Goal: Task Accomplishment & Management: Manage account settings

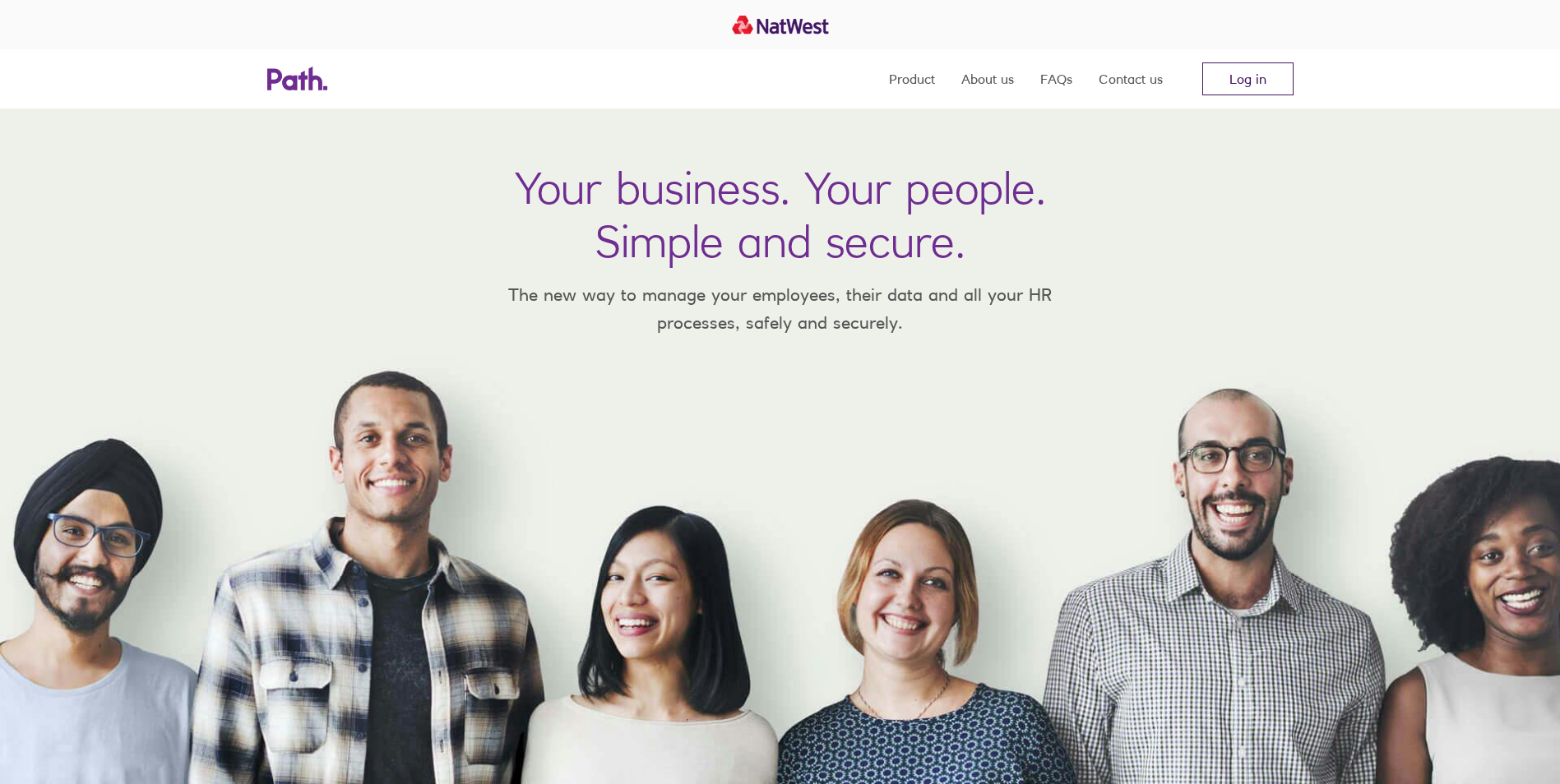
click at [1262, 83] on link "Log in" at bounding box center [1247, 79] width 92 height 33
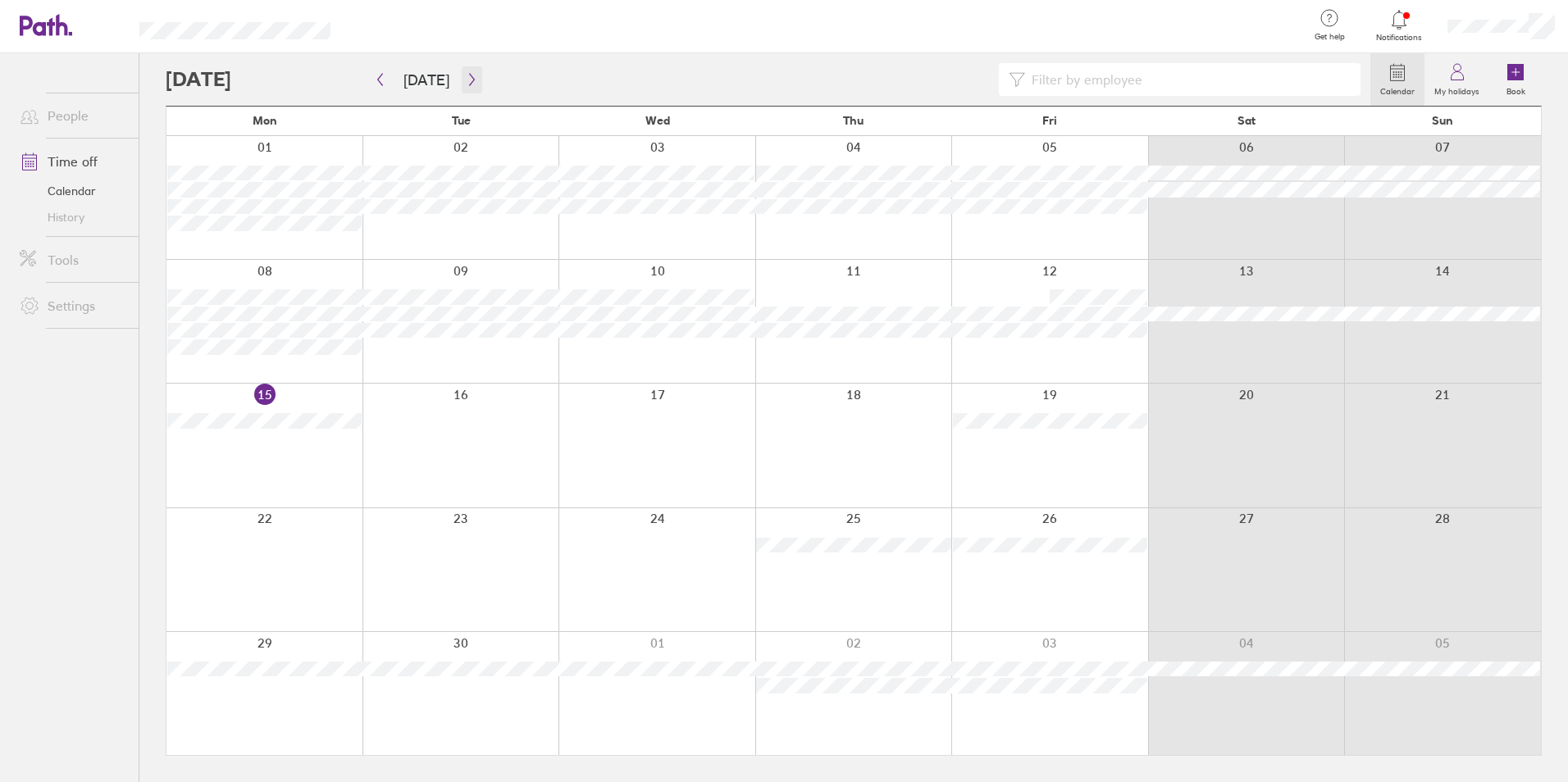
click at [468, 84] on icon "button" at bounding box center [472, 79] width 12 height 13
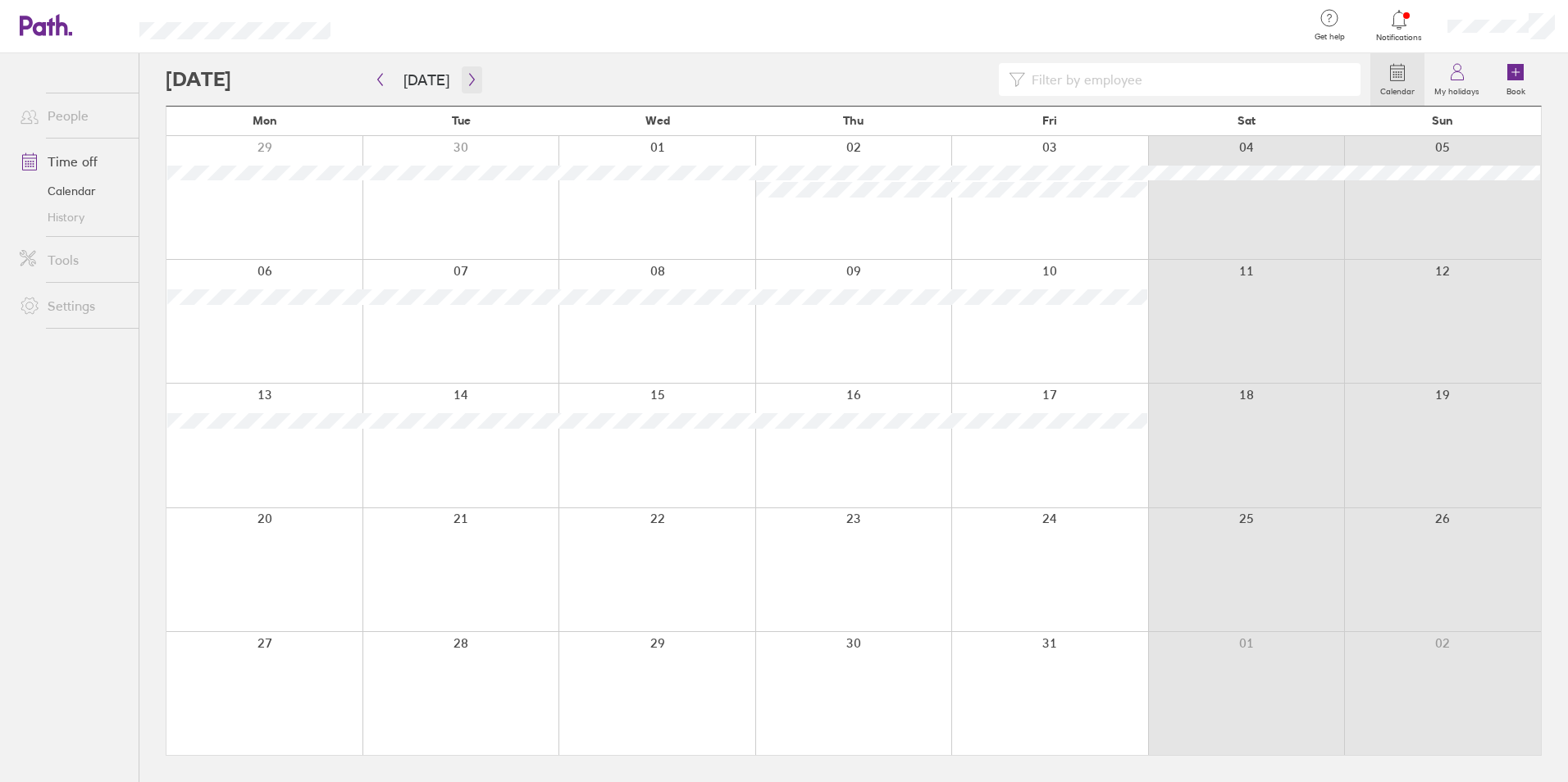
click at [468, 84] on icon "button" at bounding box center [472, 79] width 12 height 13
click at [379, 83] on icon "button" at bounding box center [380, 79] width 12 height 13
click at [1516, 73] on icon at bounding box center [1516, 73] width 0 height 8
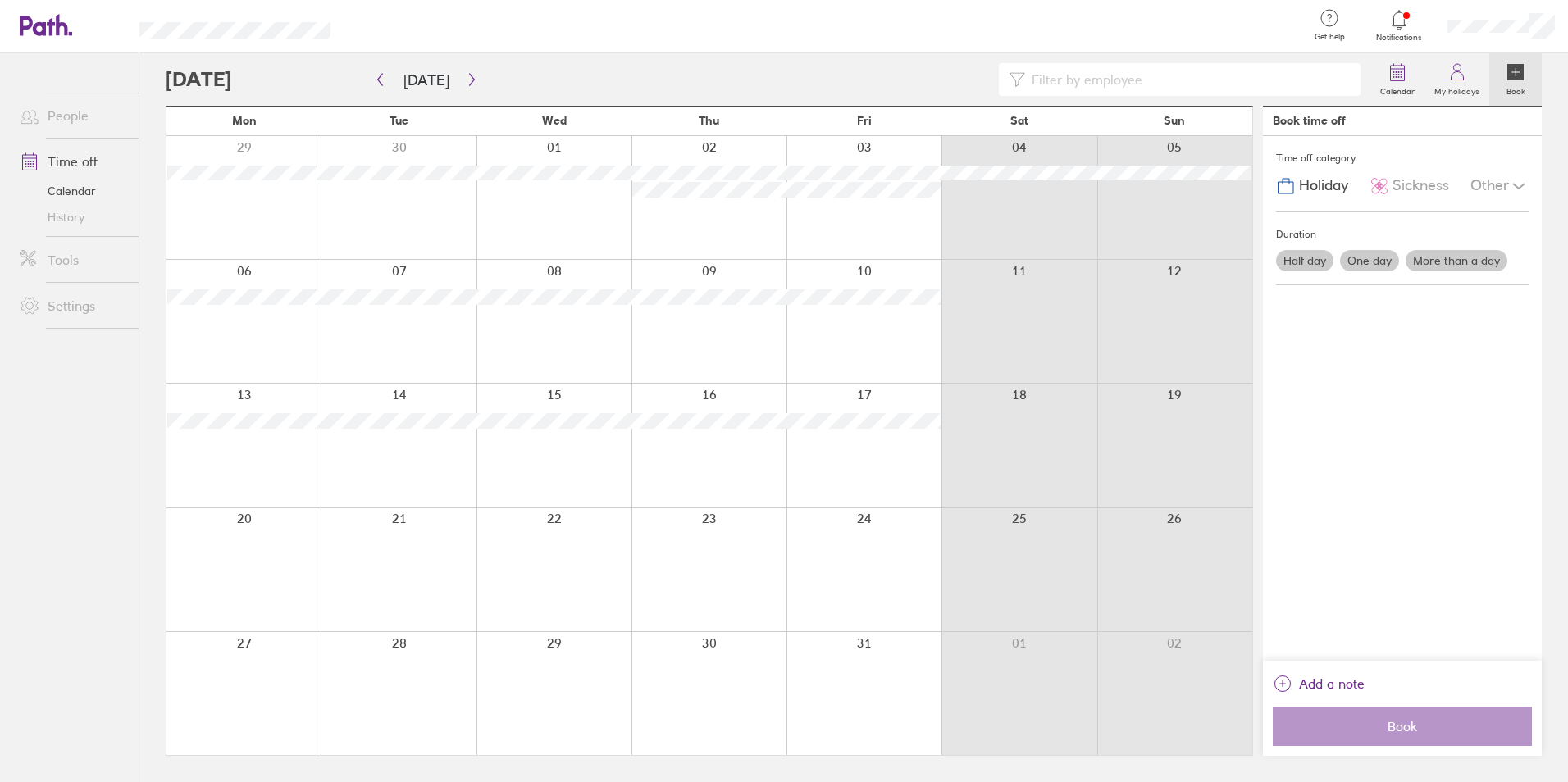
click at [1417, 175] on div "Sickness" at bounding box center [1409, 186] width 79 height 31
click at [1312, 178] on span "Holiday" at bounding box center [1324, 185] width 50 height 17
click at [1464, 65] on icon at bounding box center [1457, 72] width 20 height 20
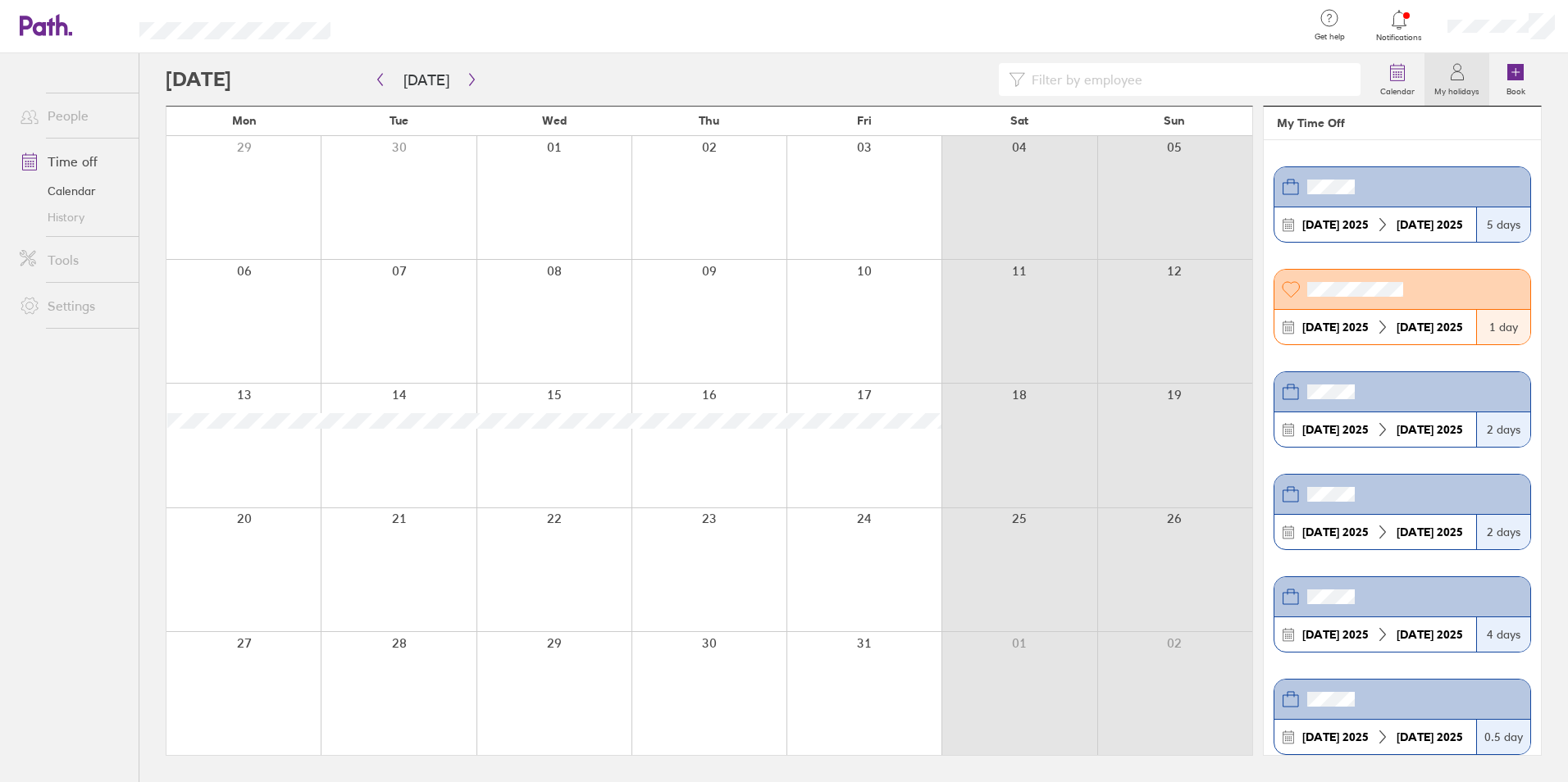
click at [1290, 125] on header "My Time Off" at bounding box center [1402, 123] width 278 height 33
click at [75, 119] on link "People" at bounding box center [73, 115] width 132 height 32
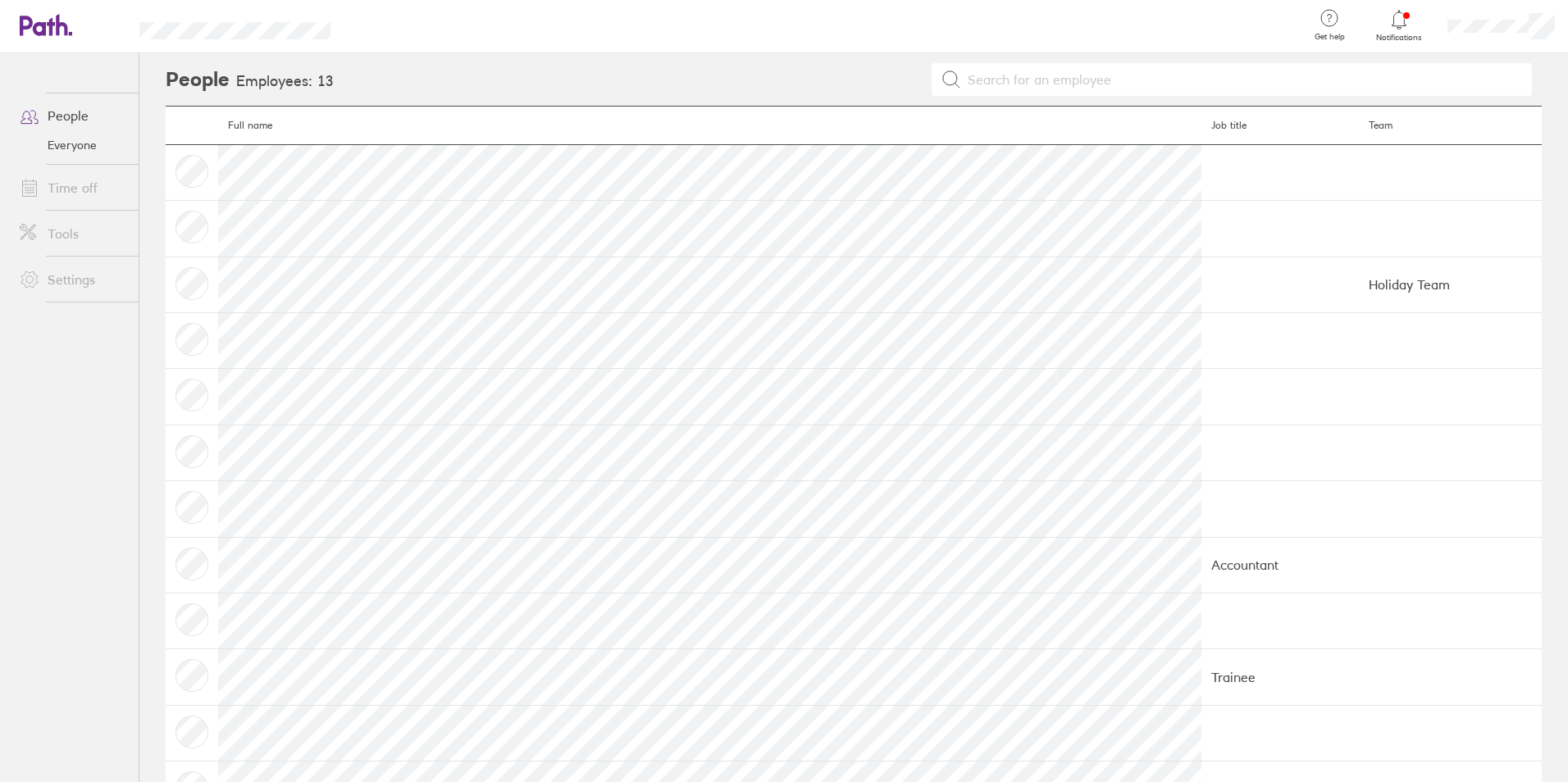
click at [75, 150] on link "Everyone" at bounding box center [73, 145] width 132 height 26
click at [72, 190] on link "Time off" at bounding box center [73, 188] width 132 height 32
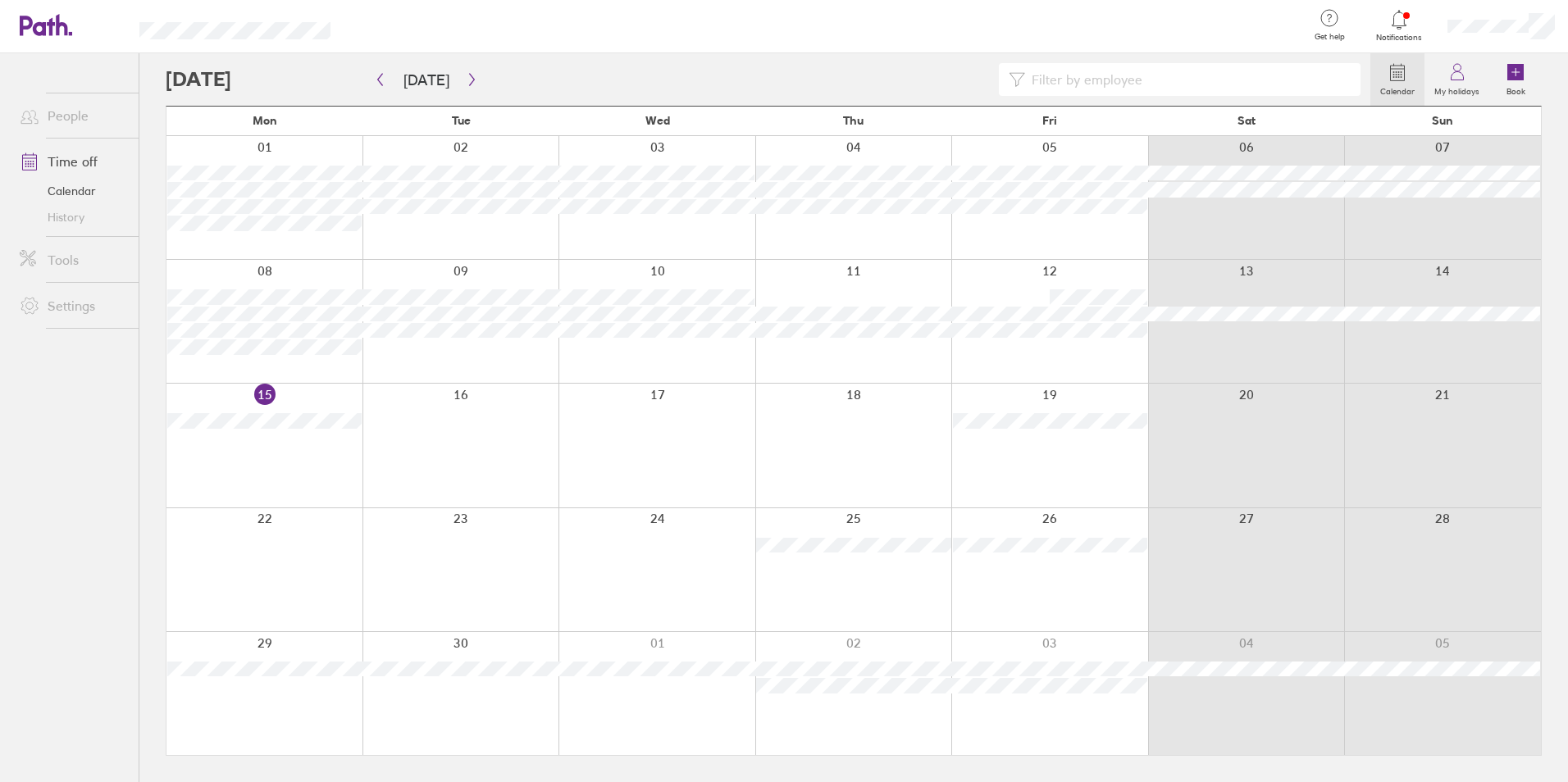
click at [1401, 36] on span "Notifications" at bounding box center [1400, 38] width 53 height 10
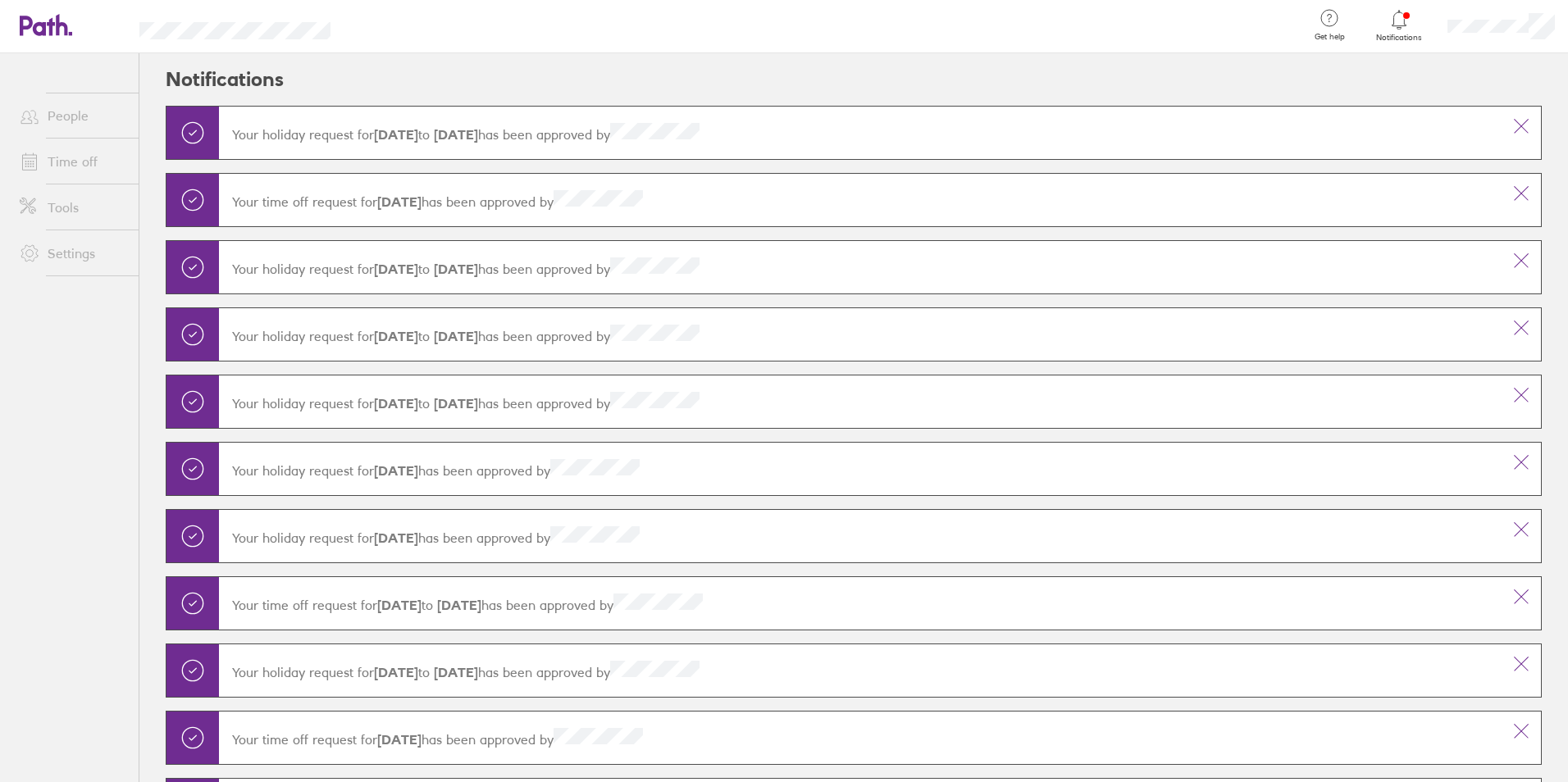
click at [1401, 36] on span "Notifications" at bounding box center [1400, 38] width 53 height 10
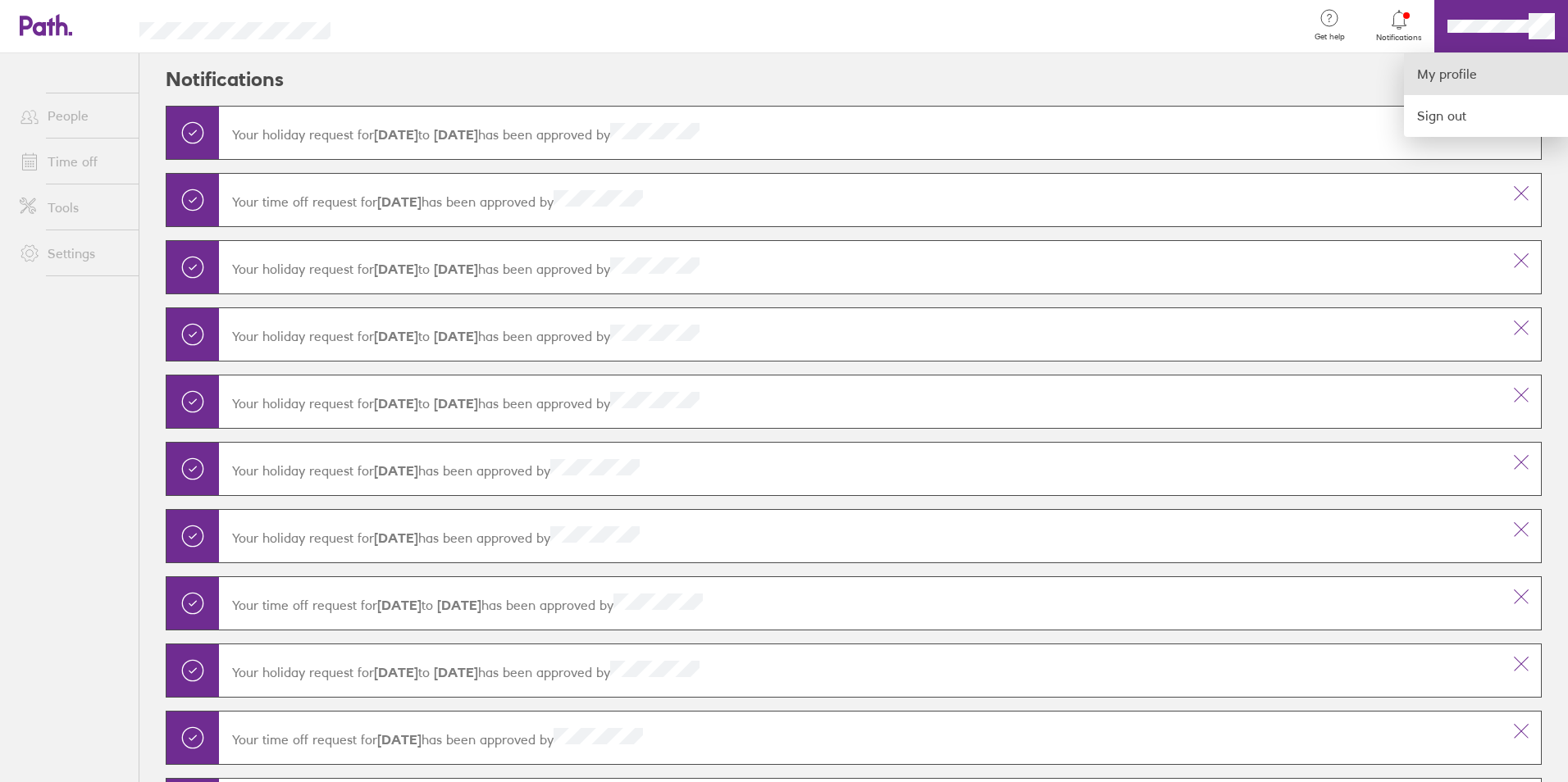
click at [1462, 77] on link "My profile" at bounding box center [1486, 73] width 164 height 42
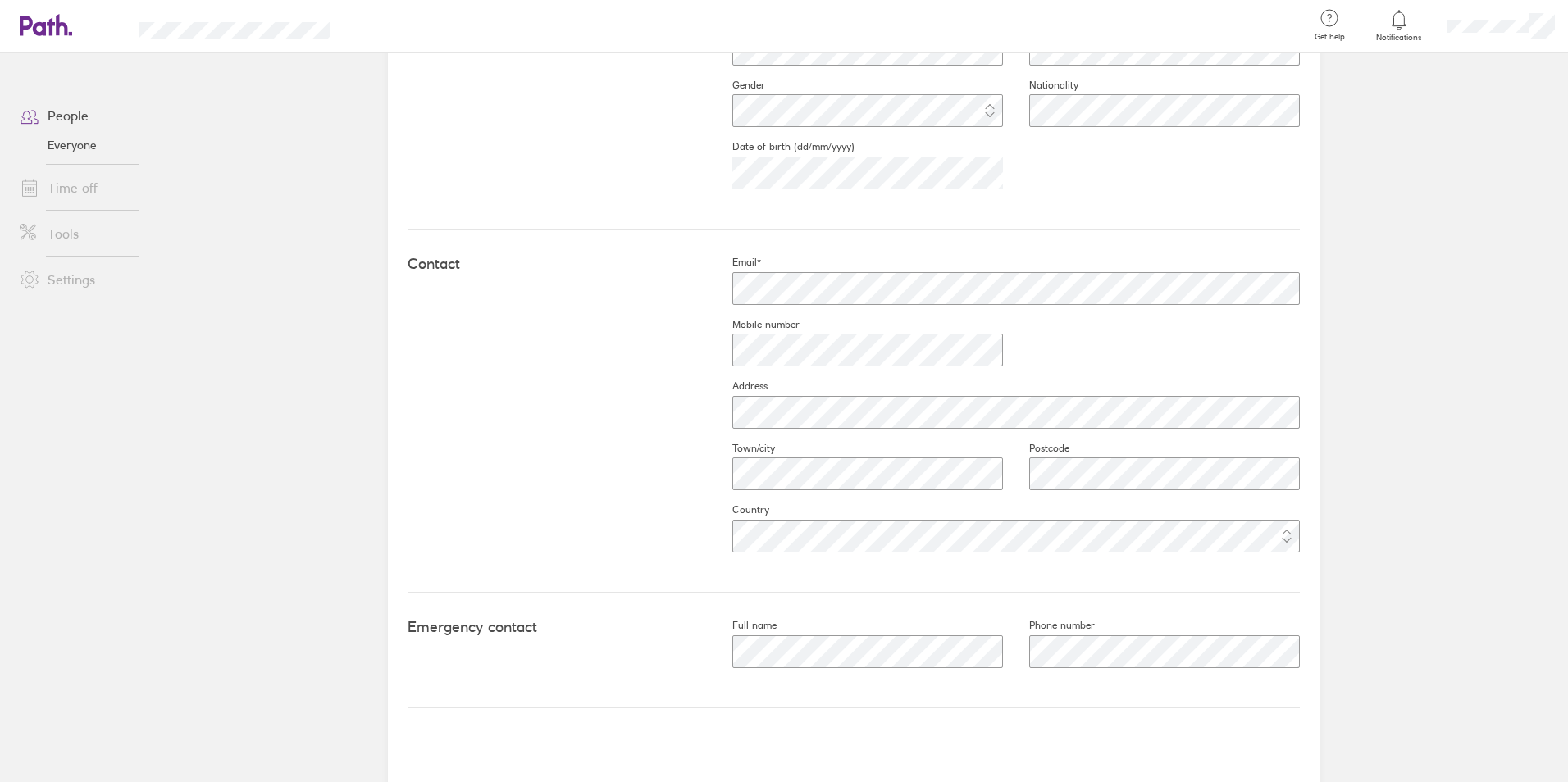
scroll to position [563, 0]
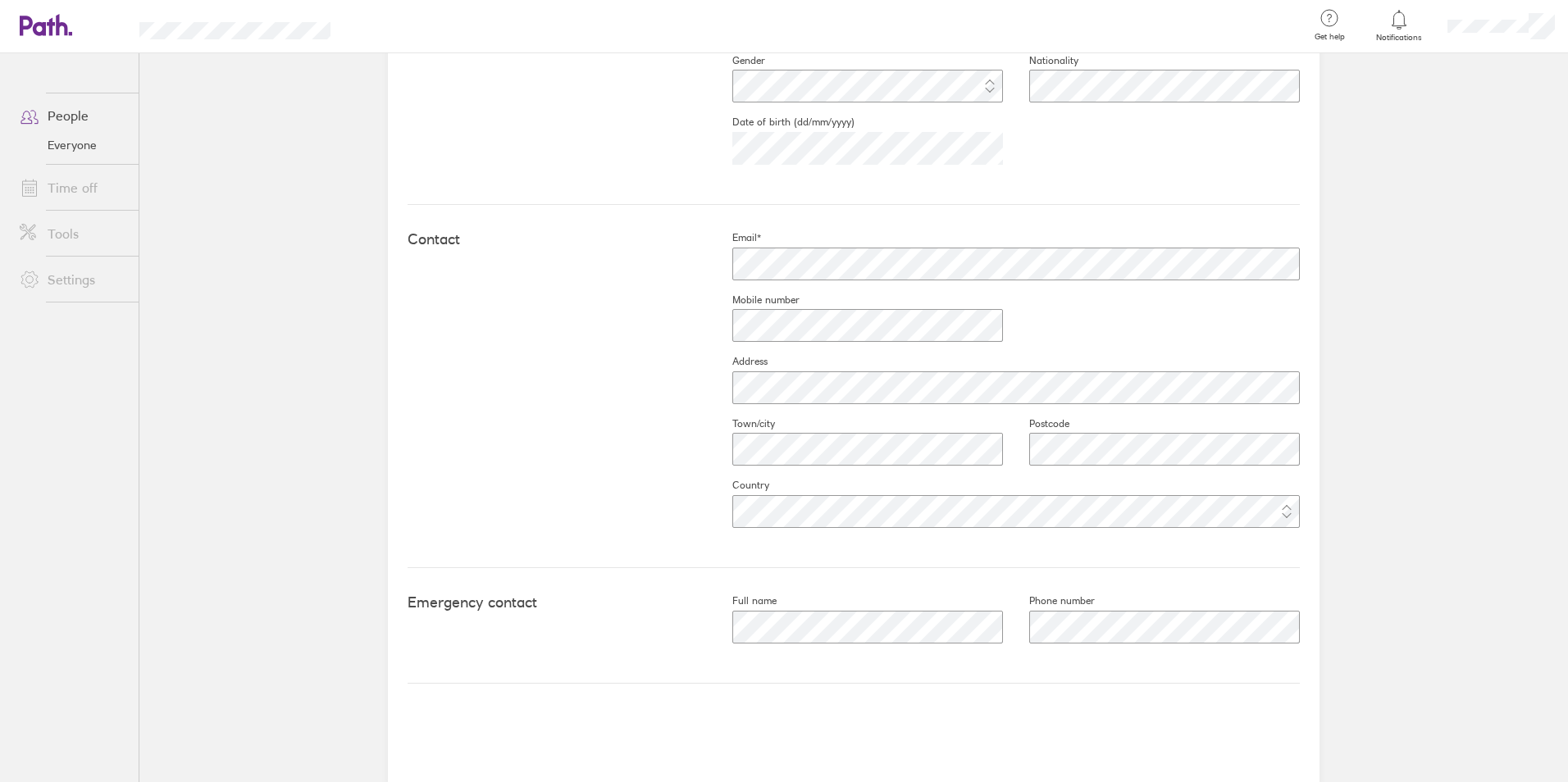
click at [78, 186] on link "Time off" at bounding box center [73, 188] width 132 height 32
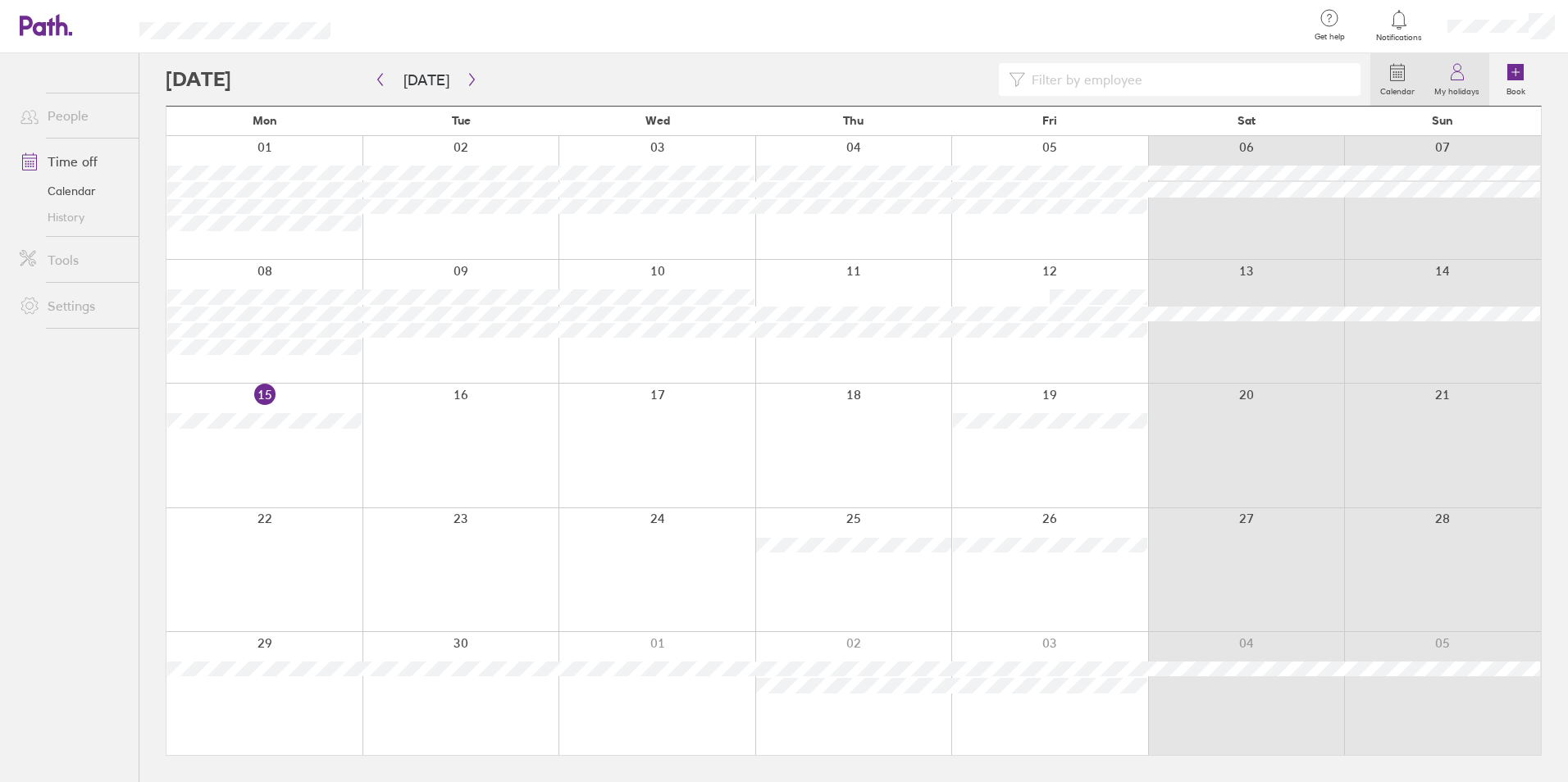
click at [1462, 73] on icon at bounding box center [1457, 72] width 20 height 20
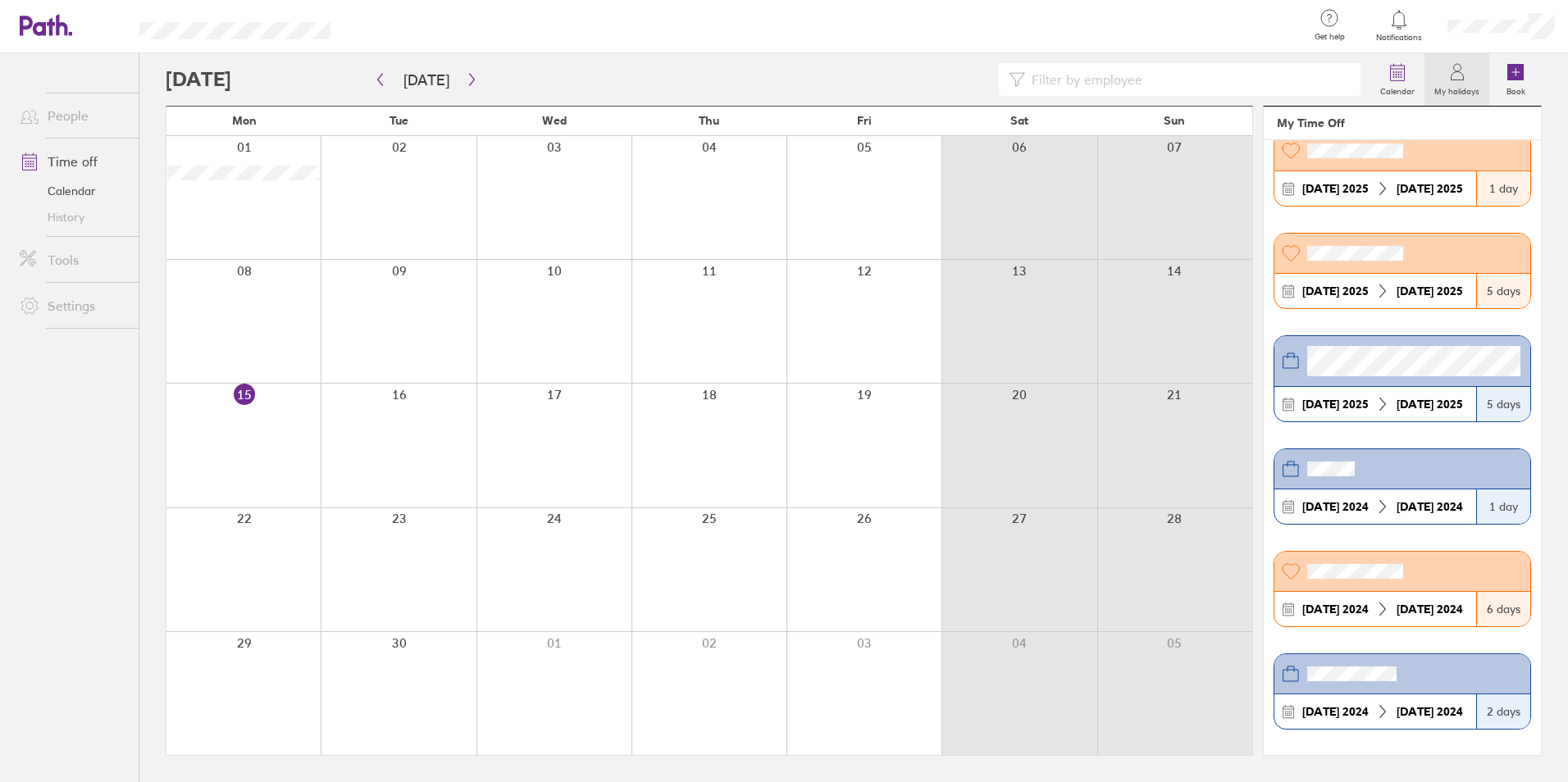
scroll to position [1267, 0]
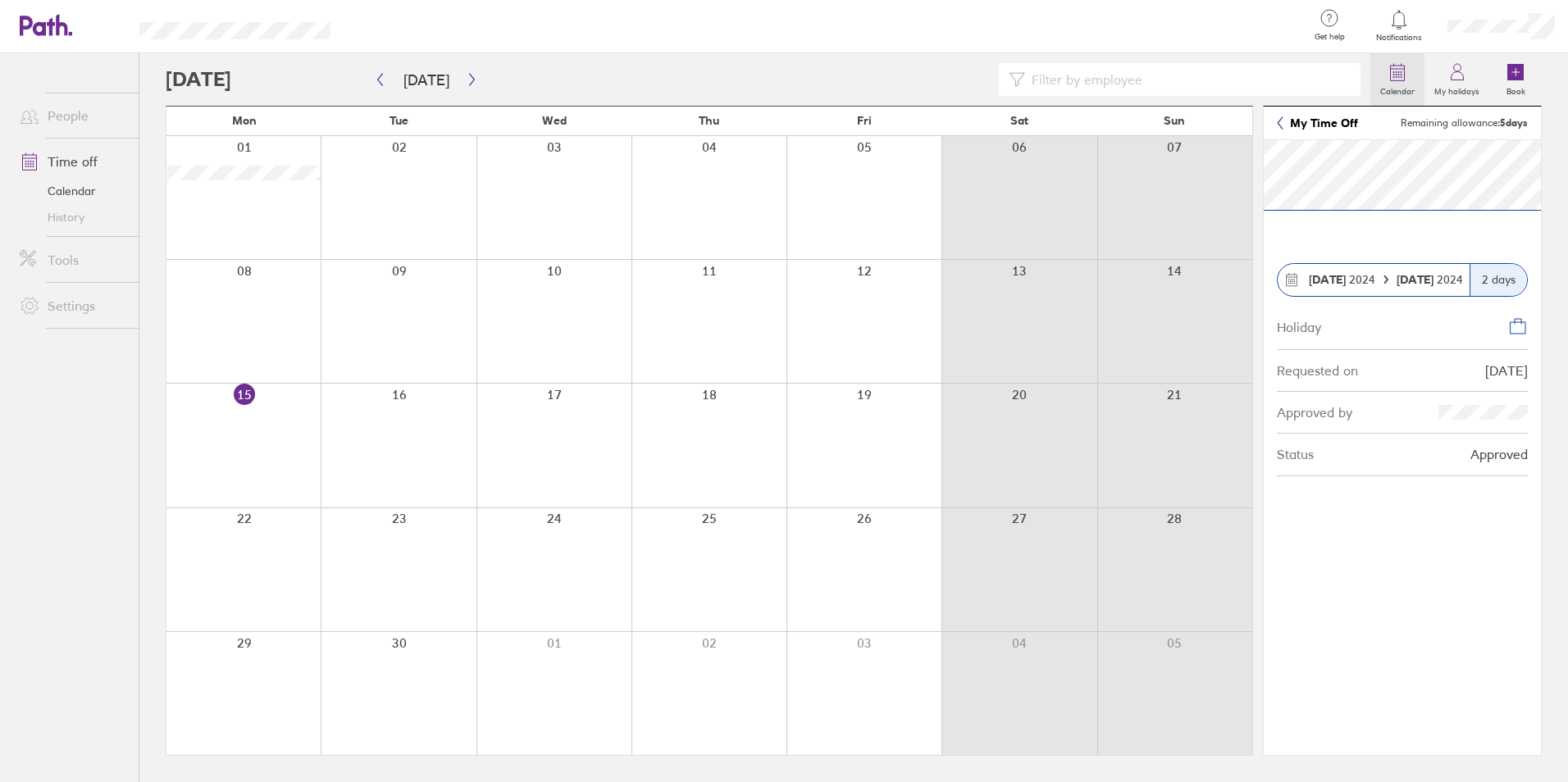
click at [1407, 88] on label "Calendar" at bounding box center [1397, 89] width 54 height 15
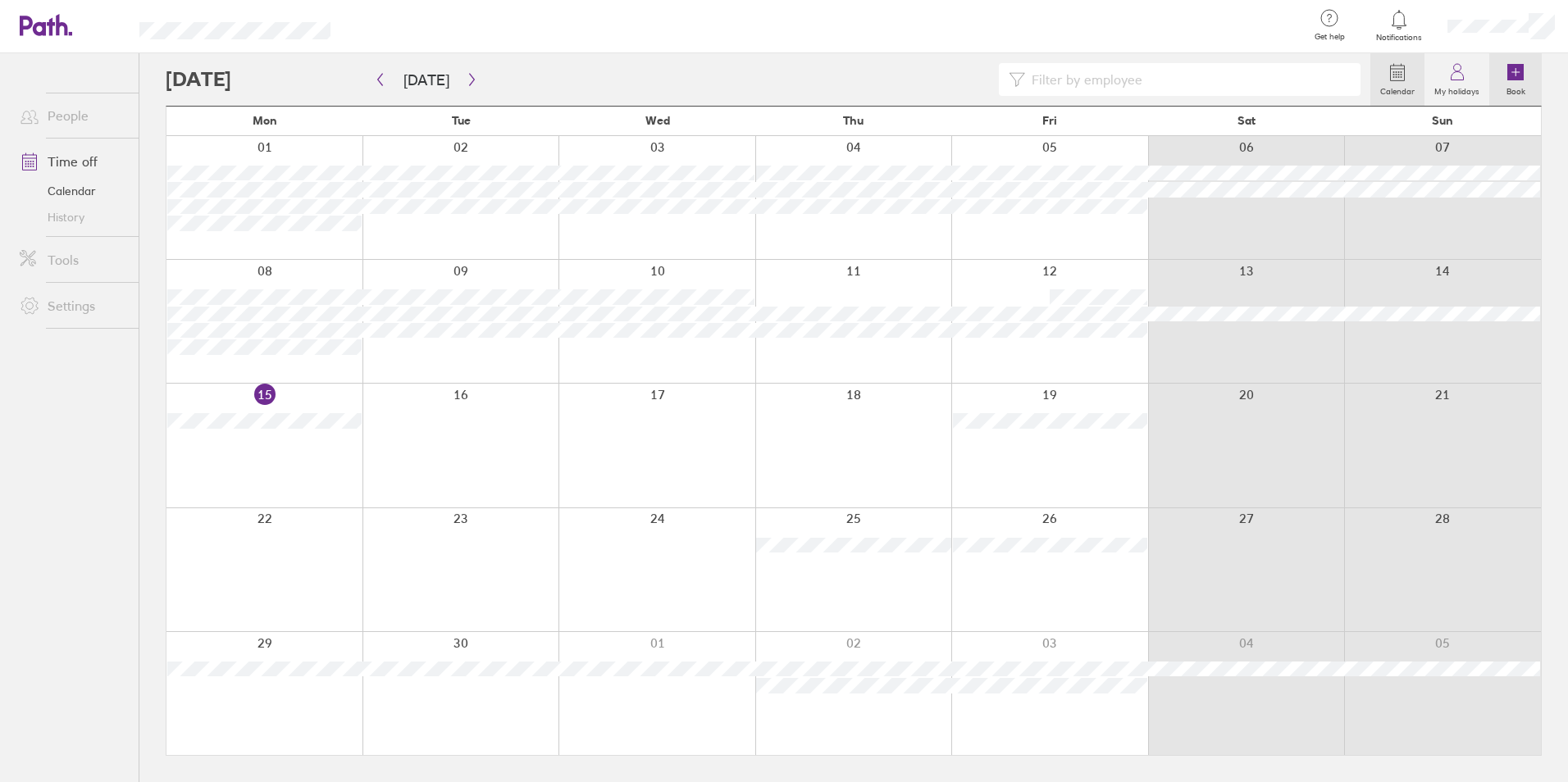
click at [1512, 72] on icon at bounding box center [1515, 72] width 16 height 16
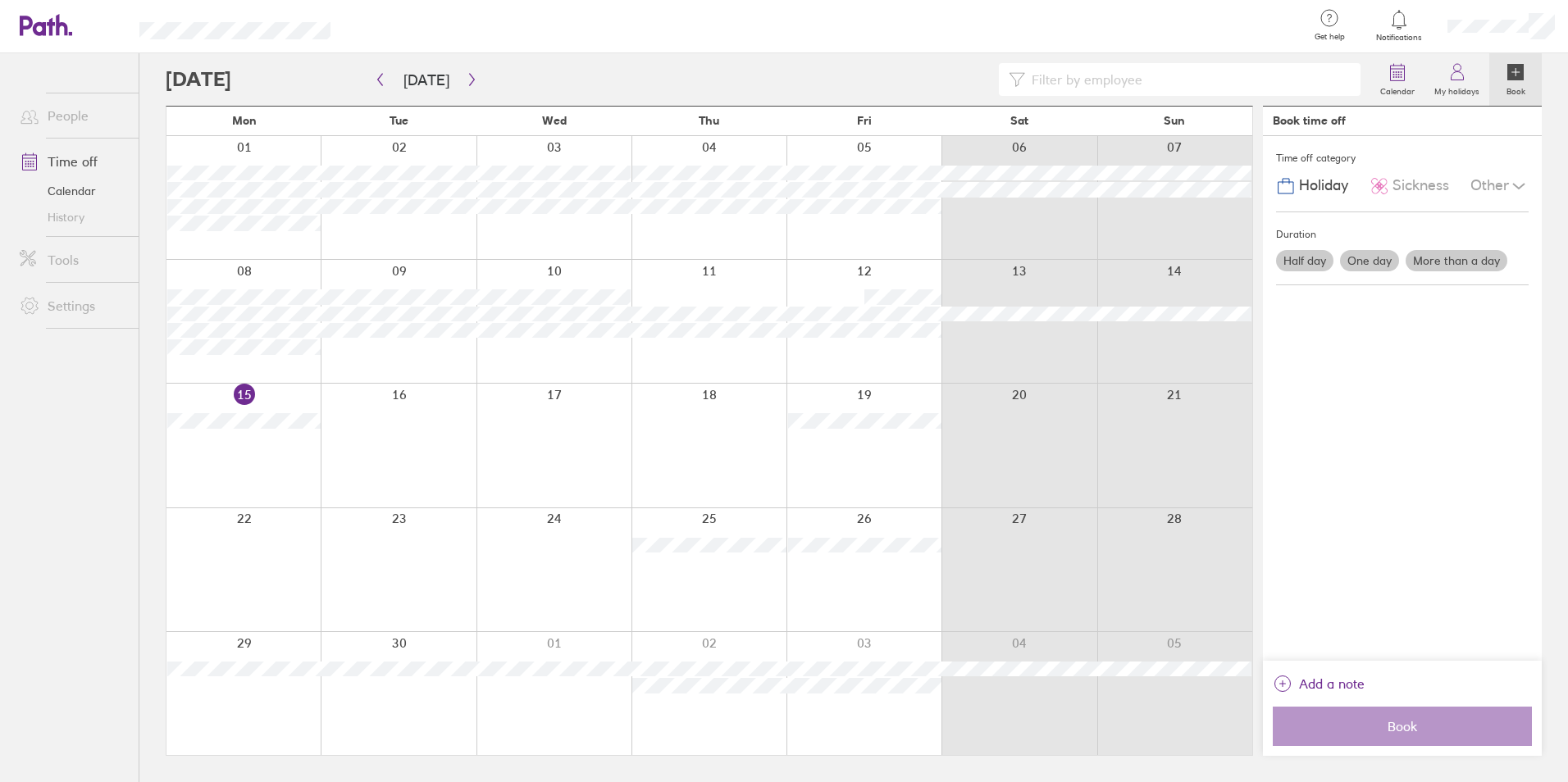
click at [1448, 258] on label "More than a day" at bounding box center [1456, 260] width 102 height 21
click at [0, 0] on input "More than a day" at bounding box center [0, 0] width 0 height 0
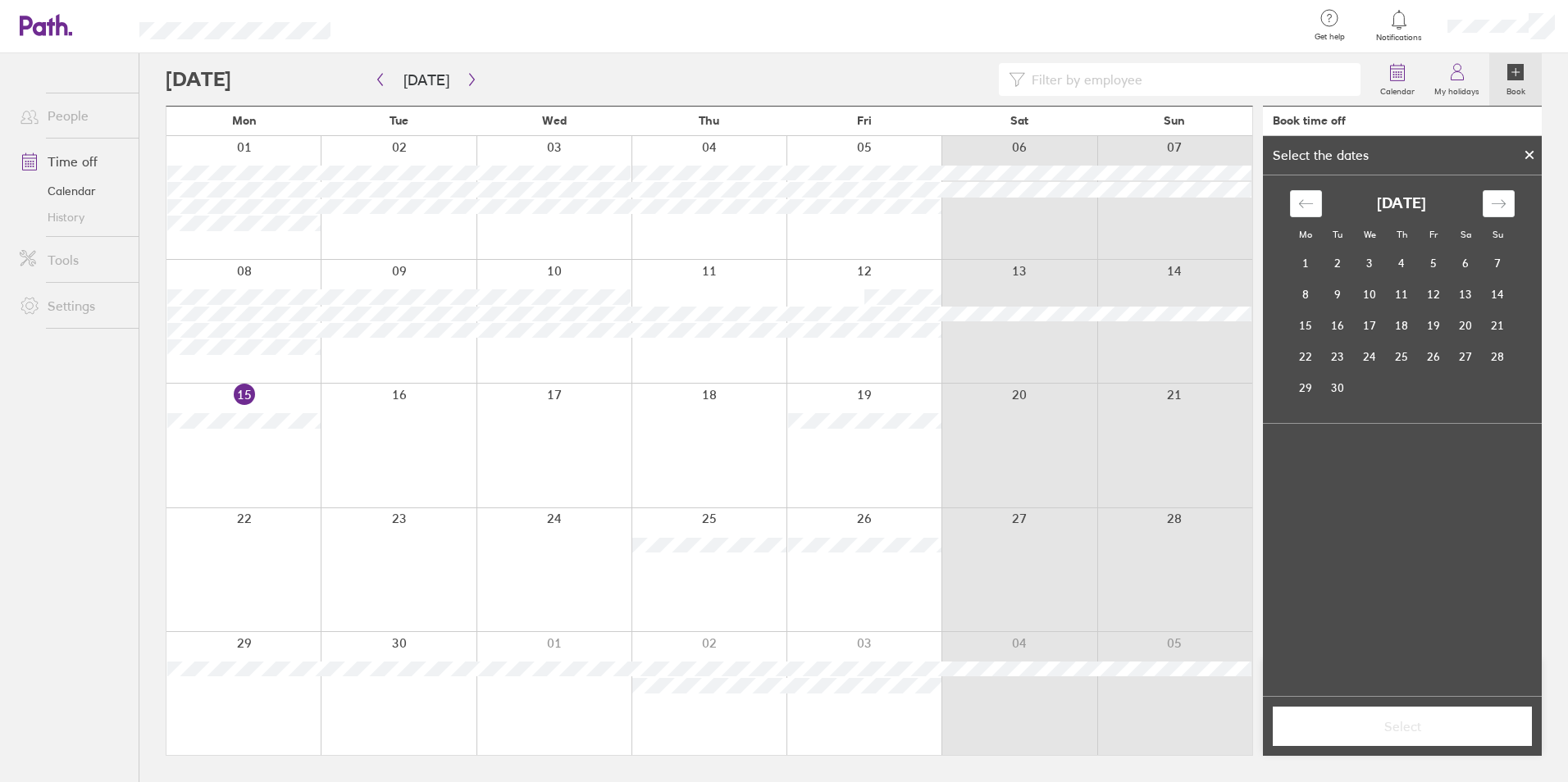
click at [1525, 150] on icon at bounding box center [1530, 155] width 11 height 10
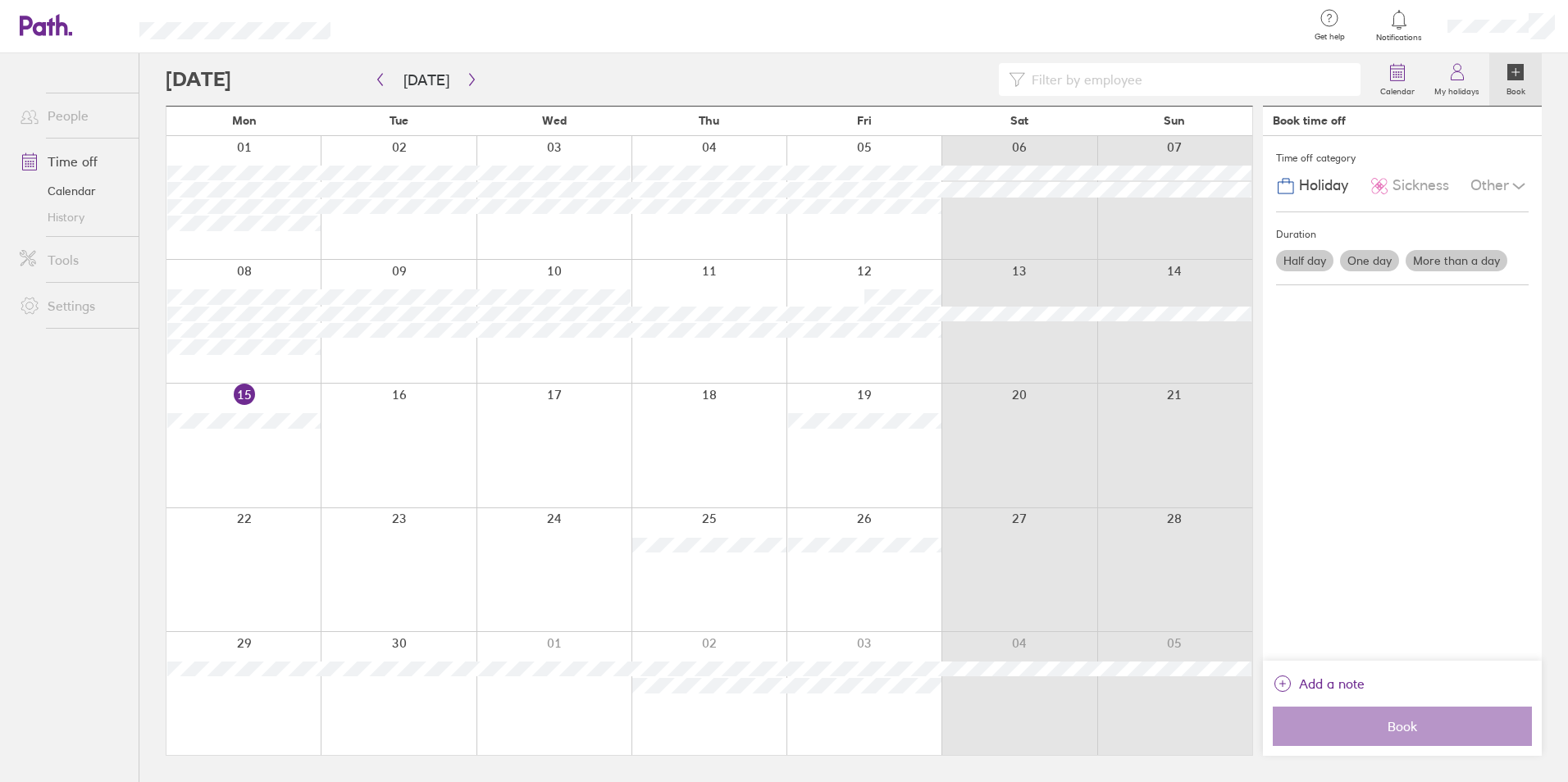
click at [1317, 178] on span "Holiday" at bounding box center [1324, 185] width 50 height 17
click at [1402, 573] on div "Time off category Holiday Sickness Other Duration Half day One day More than a …" at bounding box center [1402, 398] width 279 height 525
click at [1453, 76] on icon at bounding box center [1457, 72] width 20 height 20
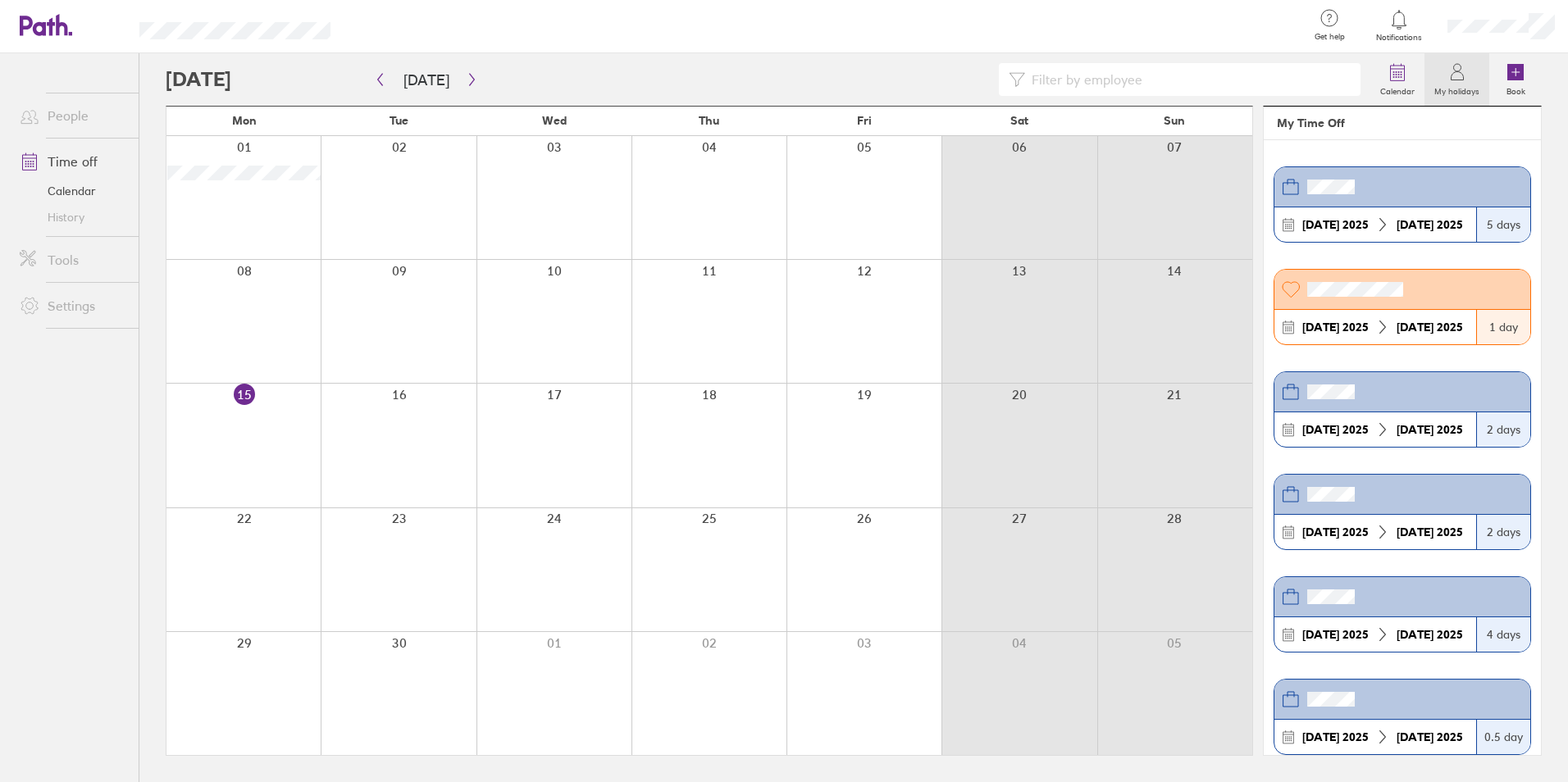
click at [54, 254] on link "Tools" at bounding box center [73, 260] width 132 height 32
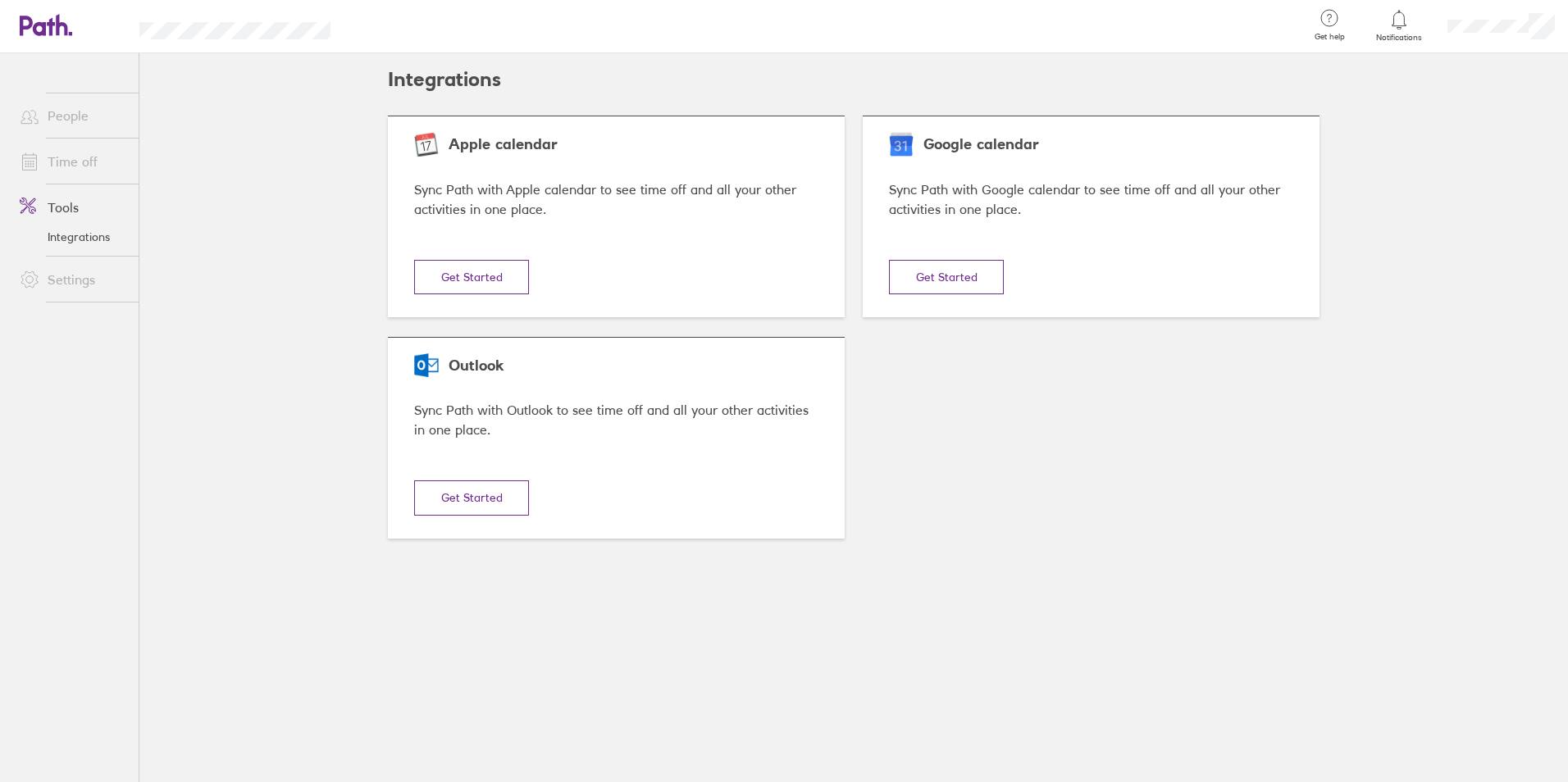
click at [54, 284] on link "Settings" at bounding box center [73, 279] width 132 height 32
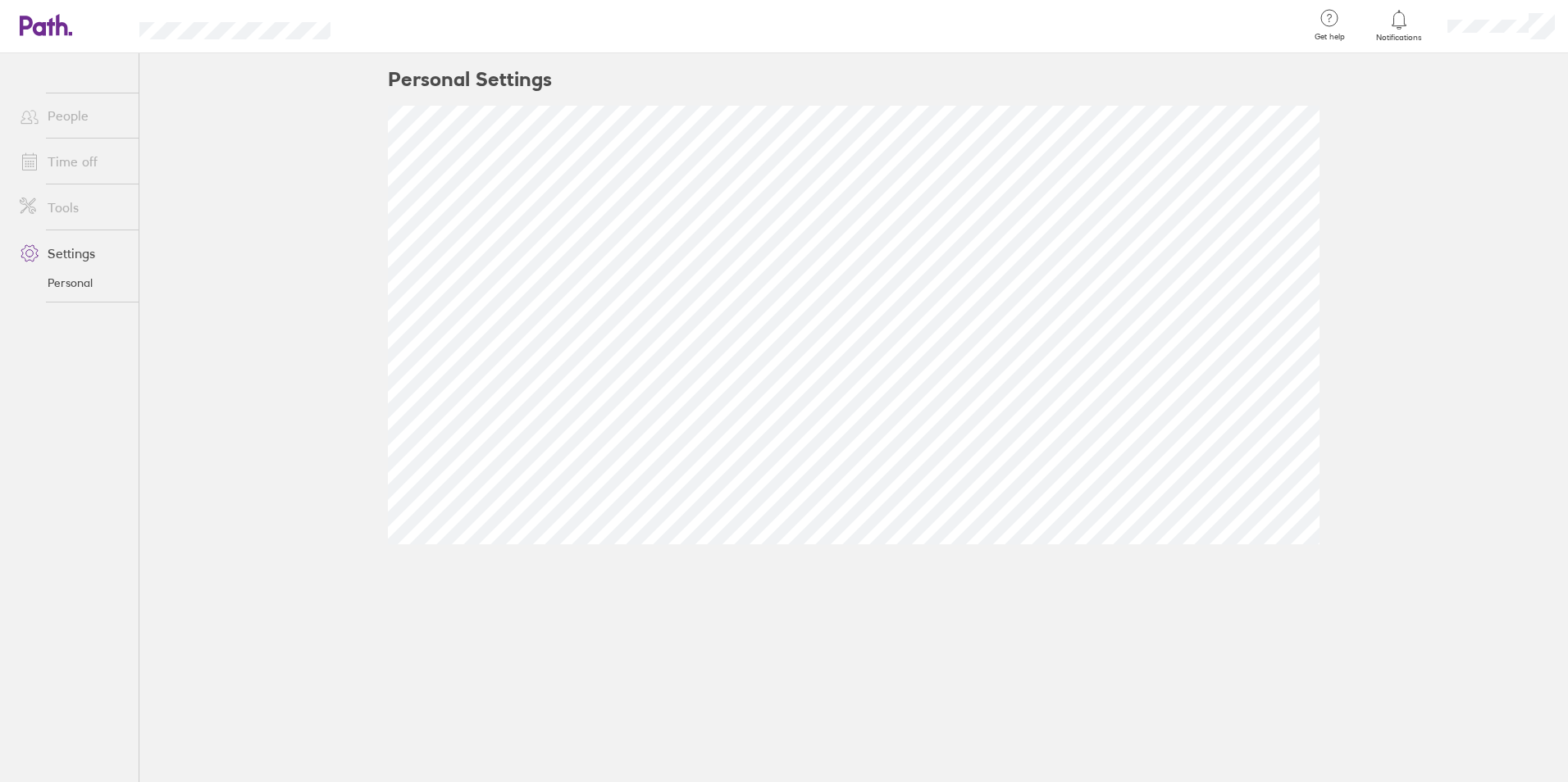
click at [64, 203] on link "Tools" at bounding box center [73, 207] width 132 height 32
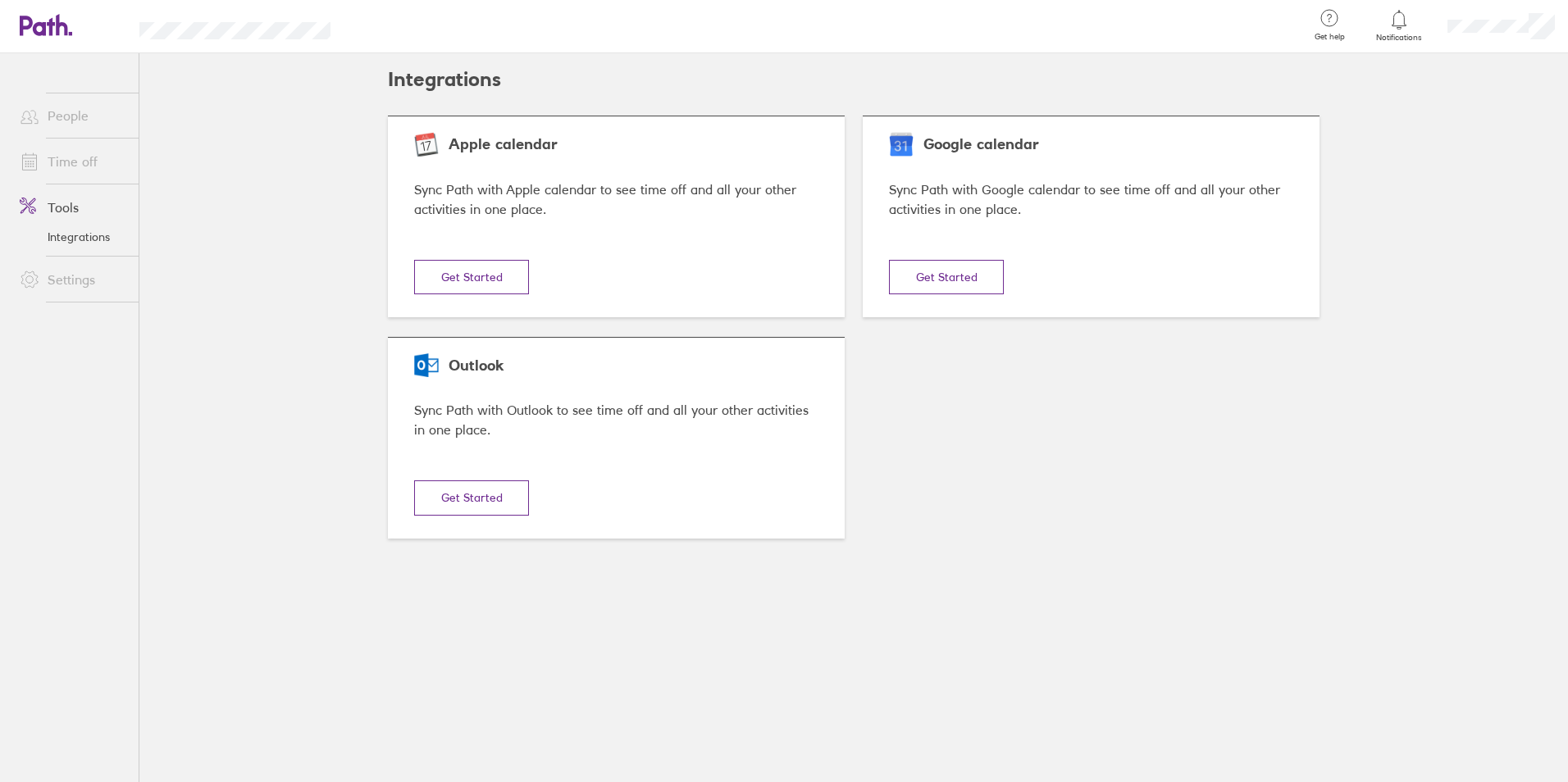
click at [69, 163] on link "Time off" at bounding box center [73, 161] width 132 height 32
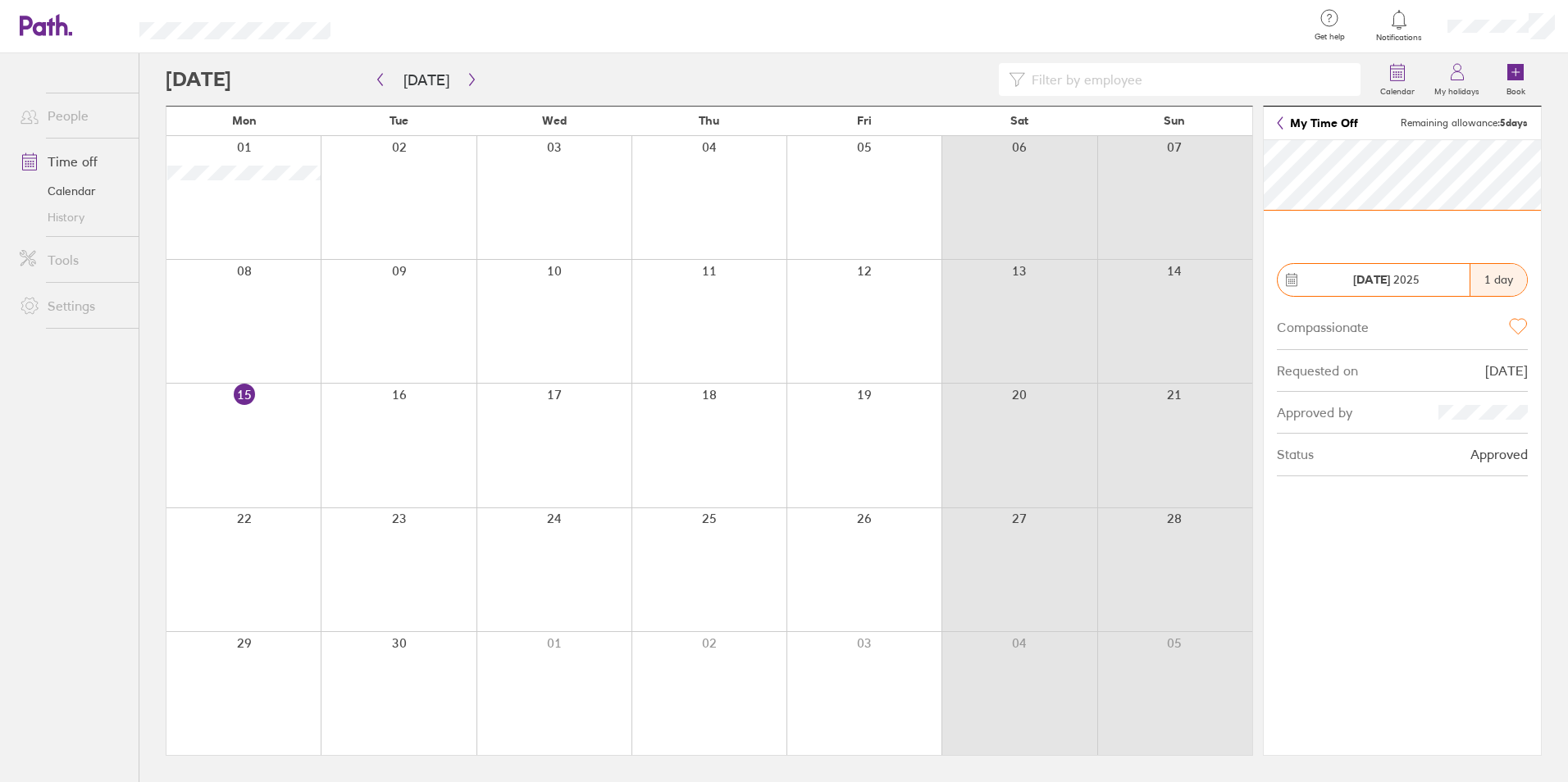
click at [1302, 120] on link "My Time Off" at bounding box center [1317, 122] width 81 height 13
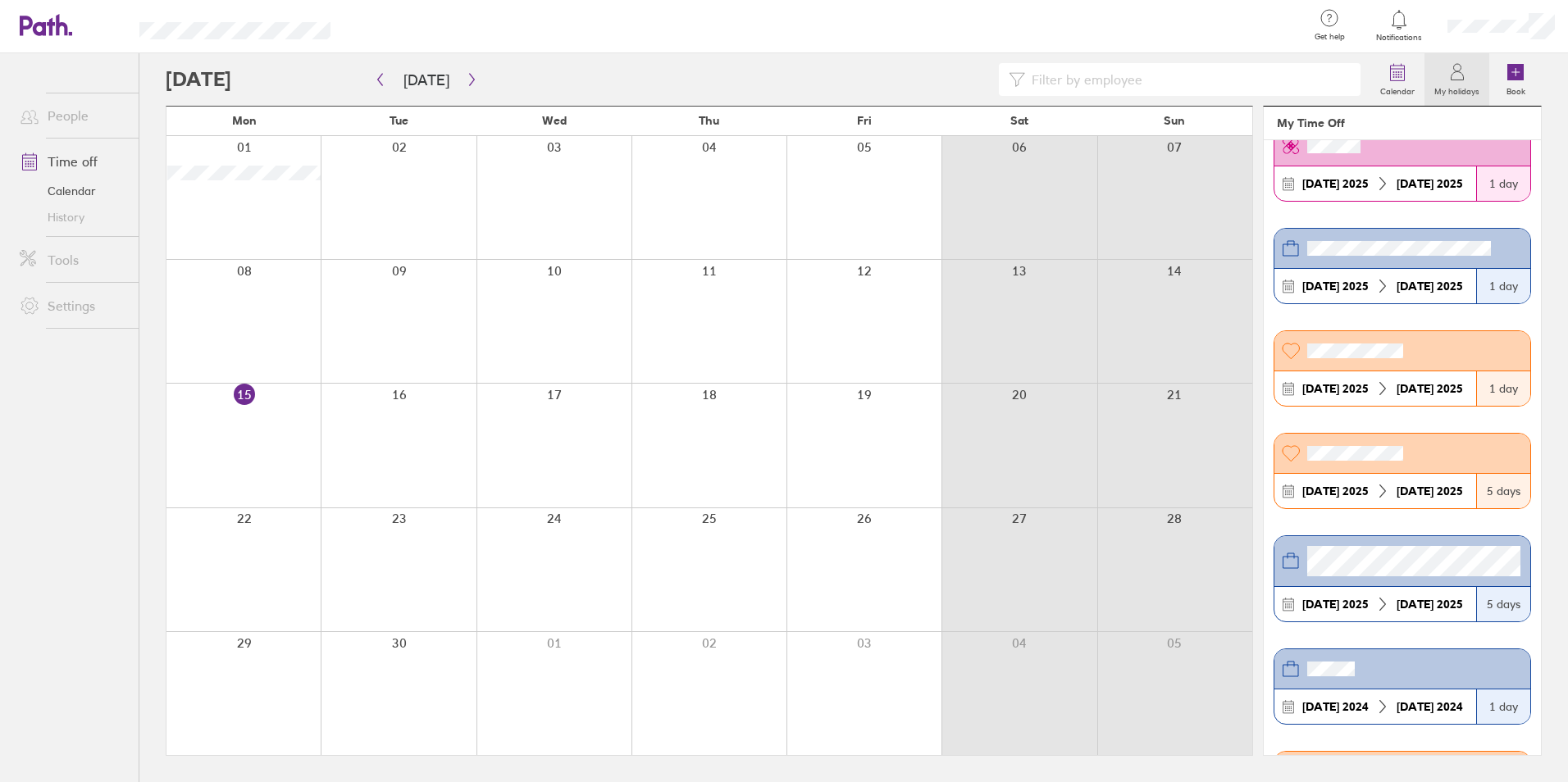
scroll to position [1267, 0]
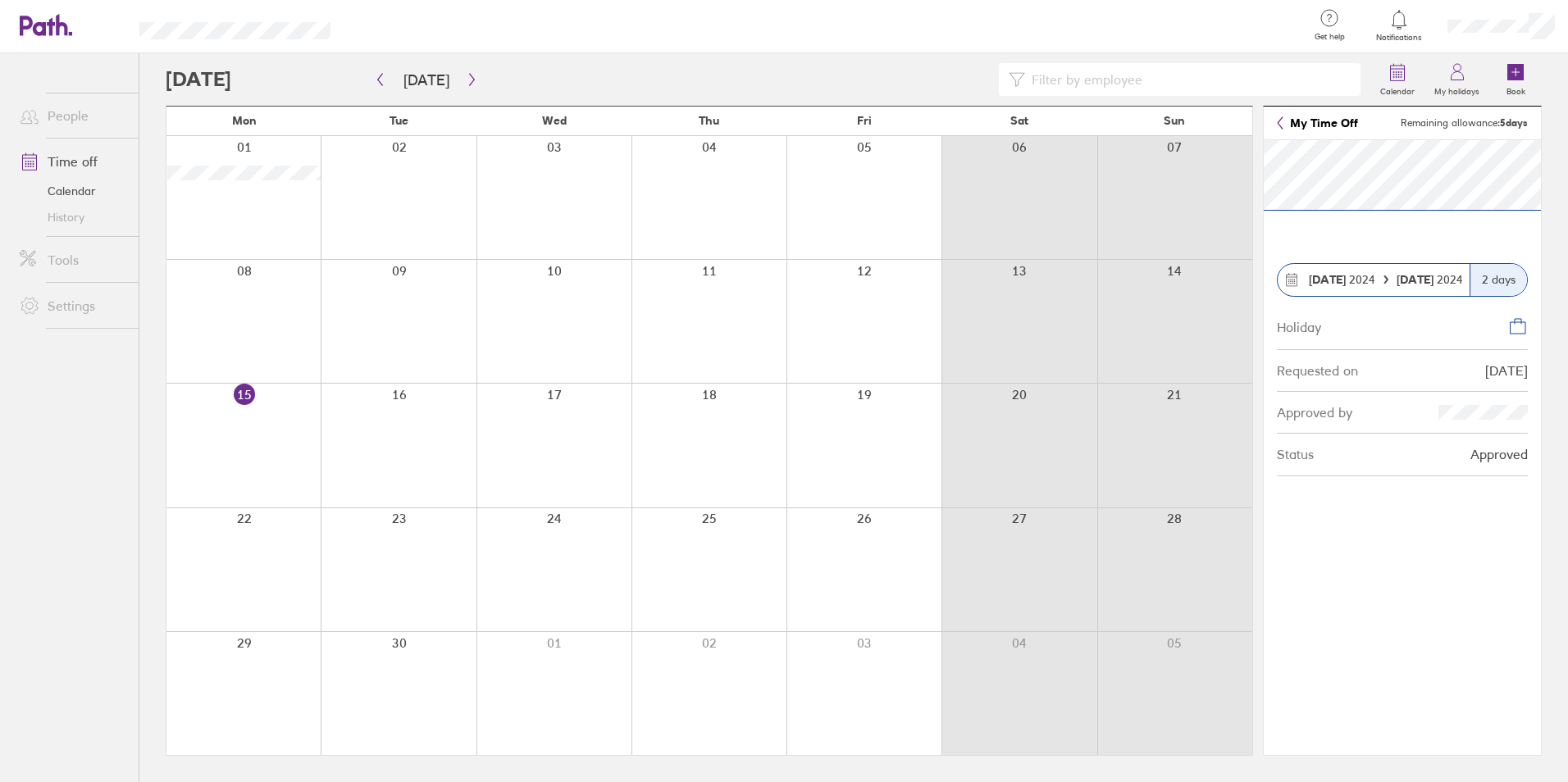
click at [1325, 129] on link "My Time Off" at bounding box center [1317, 122] width 81 height 13
click at [1297, 130] on link "My Time Off" at bounding box center [1317, 122] width 81 height 13
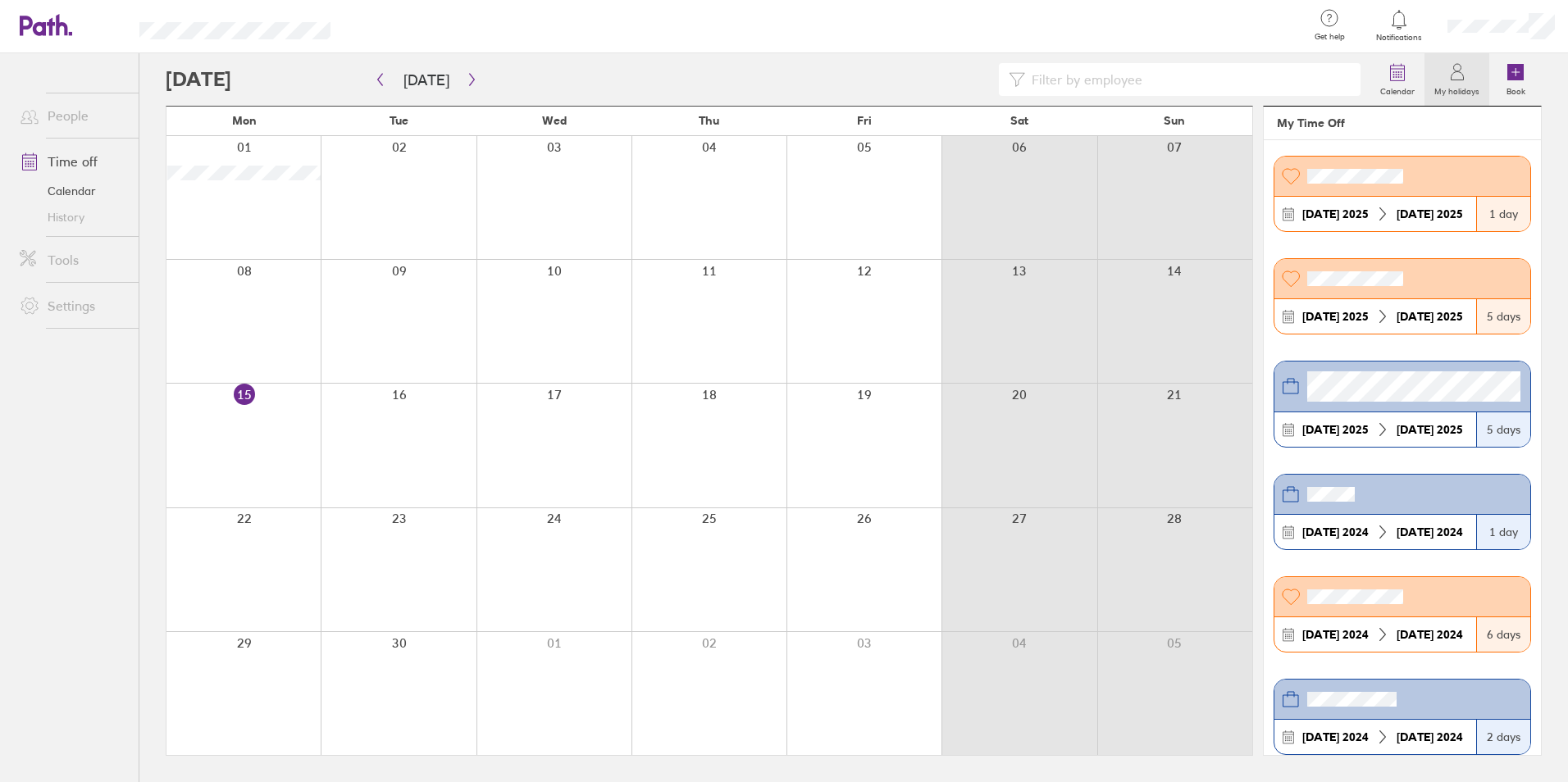
scroll to position [1267, 0]
